Goal: Information Seeking & Learning: Understand process/instructions

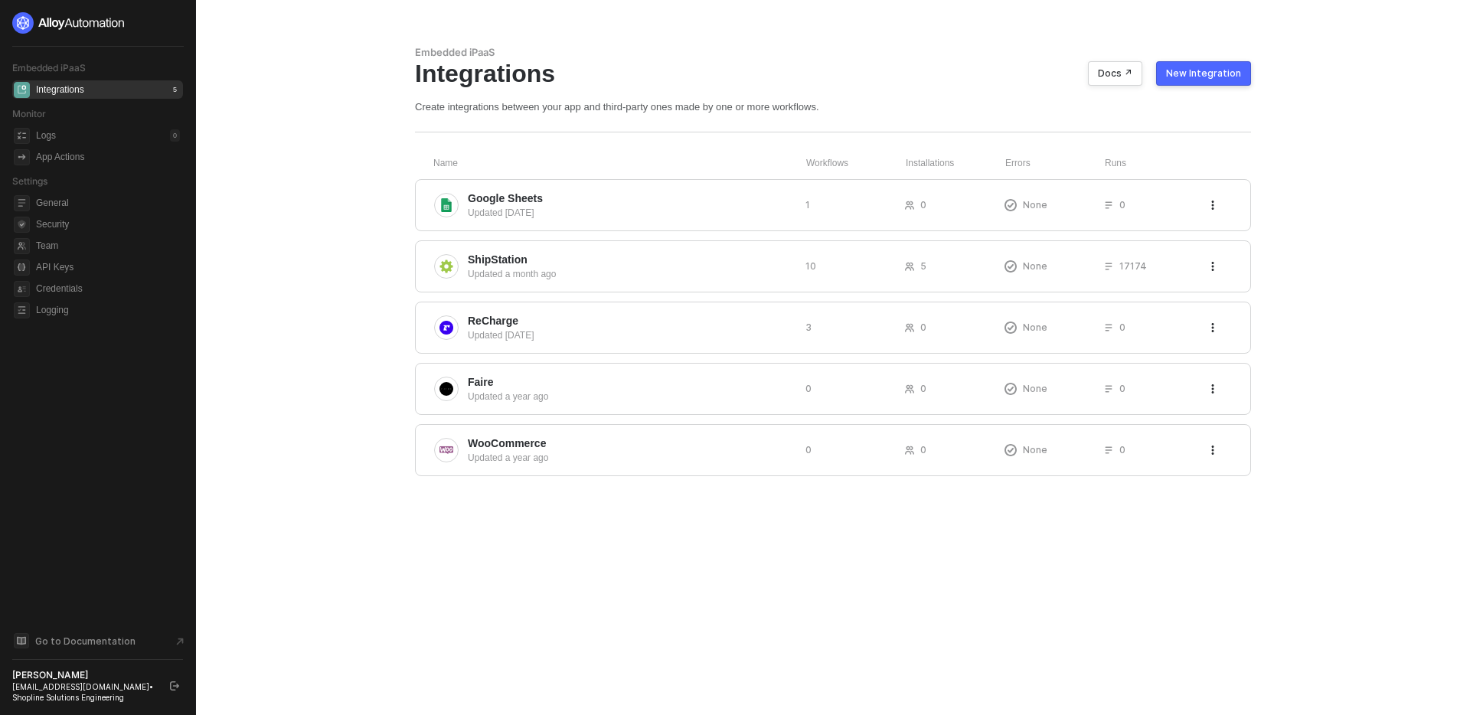
click at [1344, 224] on main "Embedded iPaaS Integrations Docs ↗ New Integration Create integrations between …" at bounding box center [735, 357] width 1470 height 715
click at [1132, 72] on div "Docs ↗" at bounding box center [1115, 73] width 34 height 12
click at [1094, 572] on div "Embedded iPaaS Integrations Docs ↗ New Integration Create integrations between …" at bounding box center [833, 357] width 873 height 715
click at [1335, 508] on main "Embedded iPaaS Integrations Docs ↗ New Integration Create integrations between …" at bounding box center [735, 357] width 1470 height 715
click at [586, 532] on div "Embedded iPaaS Integrations Docs ↗ New Integration Create integrations between …" at bounding box center [833, 357] width 873 height 715
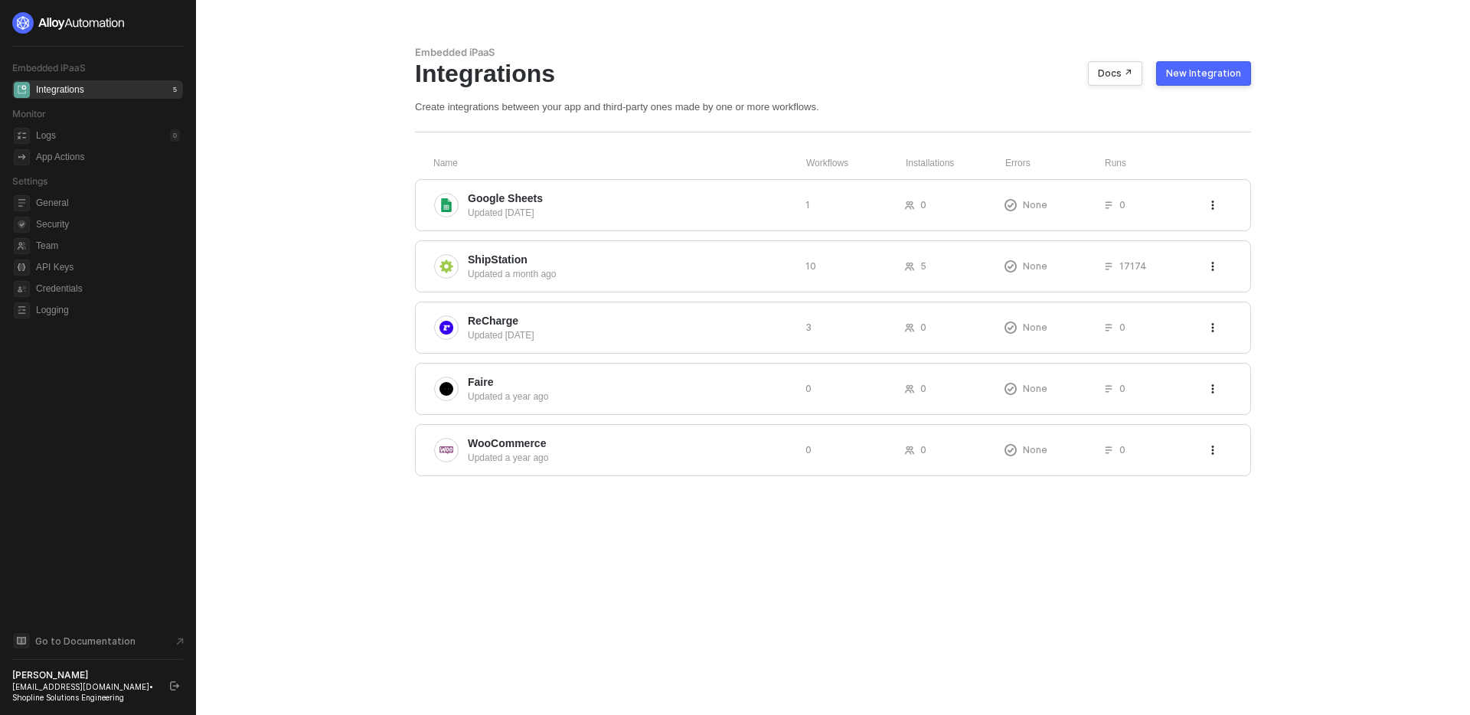
click at [549, 531] on div "Embedded iPaaS Integrations Docs ↗ New Integration Create integrations between …" at bounding box center [833, 357] width 873 height 715
click at [756, 551] on div "Embedded iPaaS Integrations Docs ↗ New Integration Create integrations between …" at bounding box center [833, 357] width 873 height 715
click at [746, 551] on div "Embedded iPaaS Integrations Docs ↗ New Integration Create integrations between …" at bounding box center [833, 357] width 873 height 715
click at [328, 233] on main "Embedded iPaaS Integrations Docs ↗ New Integration Create integrations between …" at bounding box center [735, 357] width 1470 height 715
click at [613, 203] on span "Google Sheets" at bounding box center [630, 198] width 325 height 15
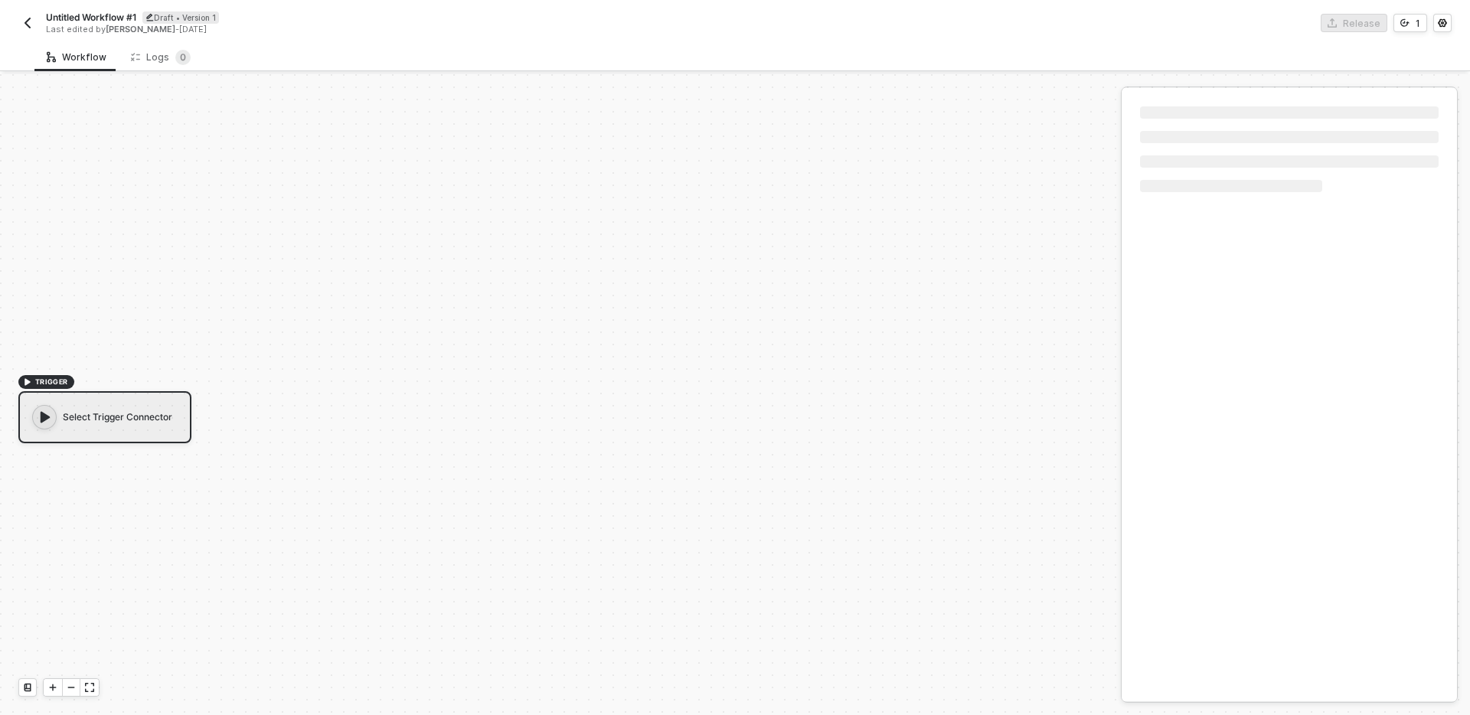
scroll to position [28, 0]
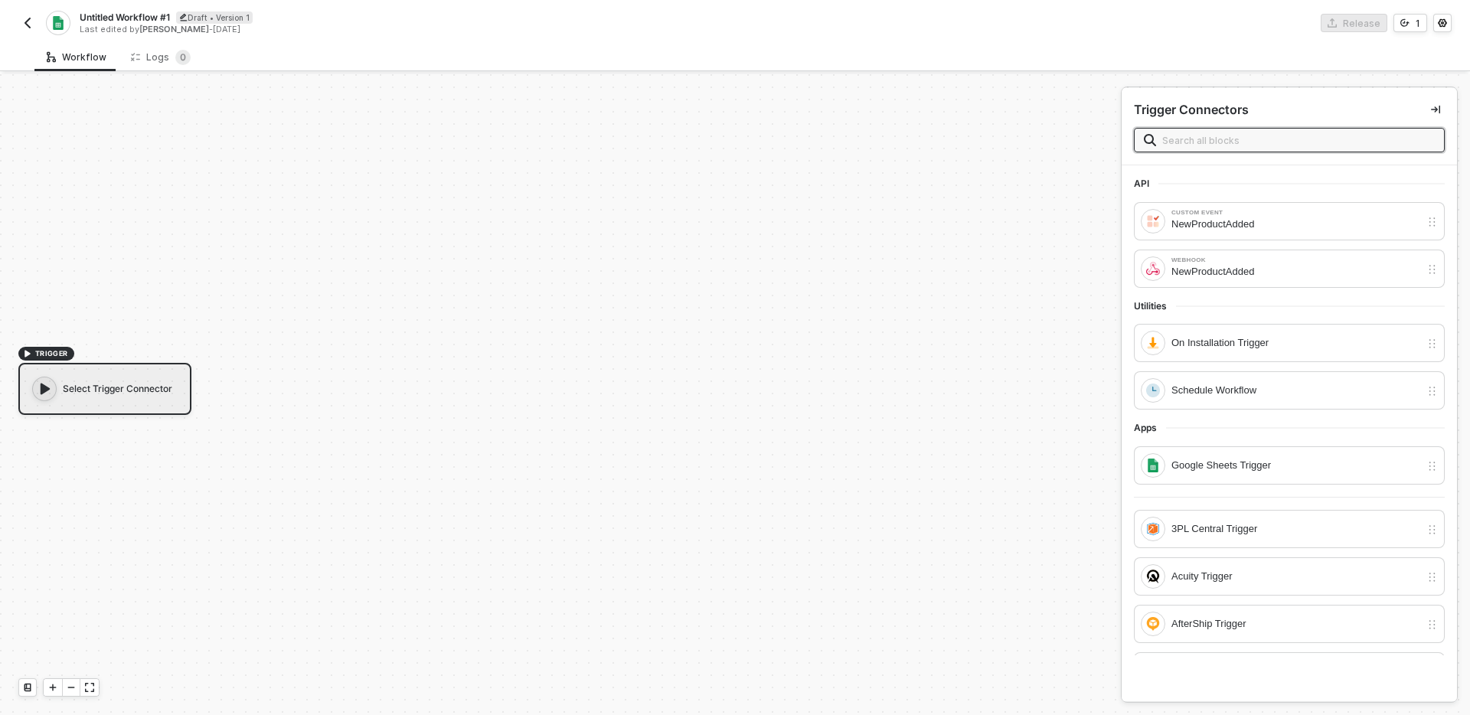
click at [26, 21] on img "button" at bounding box center [27, 23] width 12 height 12
